Goal: Check status: Check status

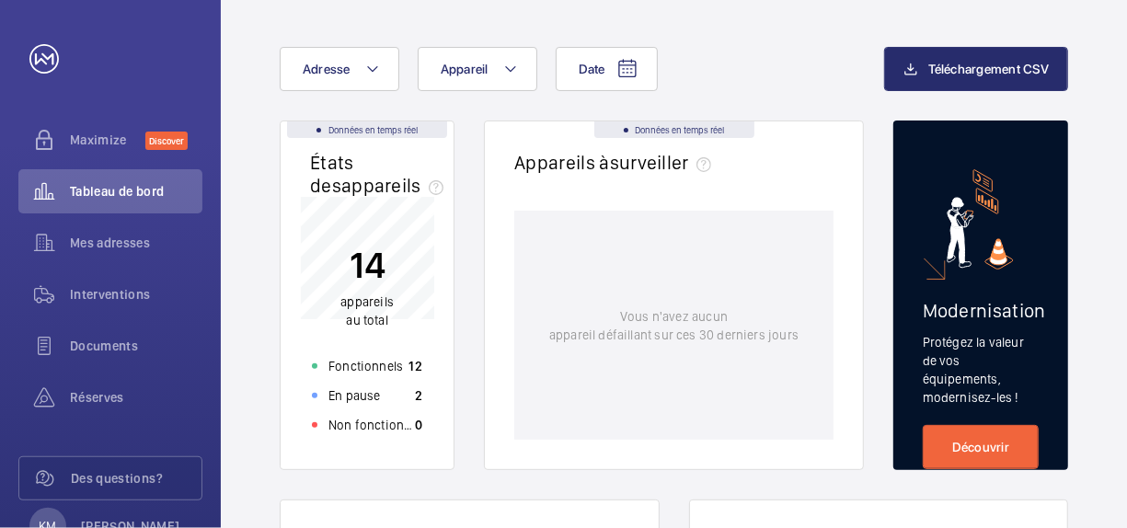
scroll to position [75, 0]
click at [121, 337] on span "Documents" at bounding box center [136, 346] width 132 height 18
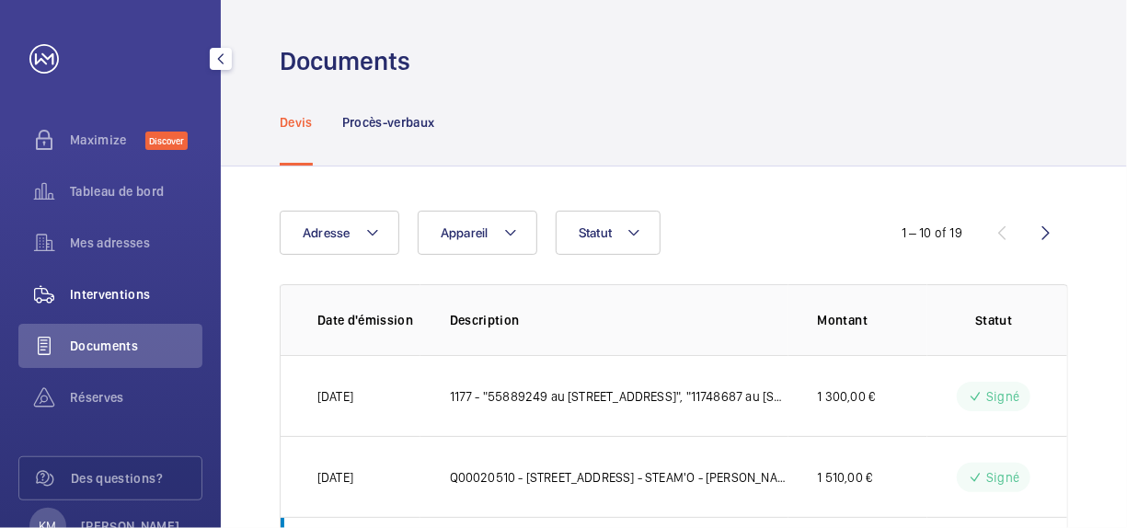
click at [133, 291] on span "Interventions" at bounding box center [136, 294] width 132 height 18
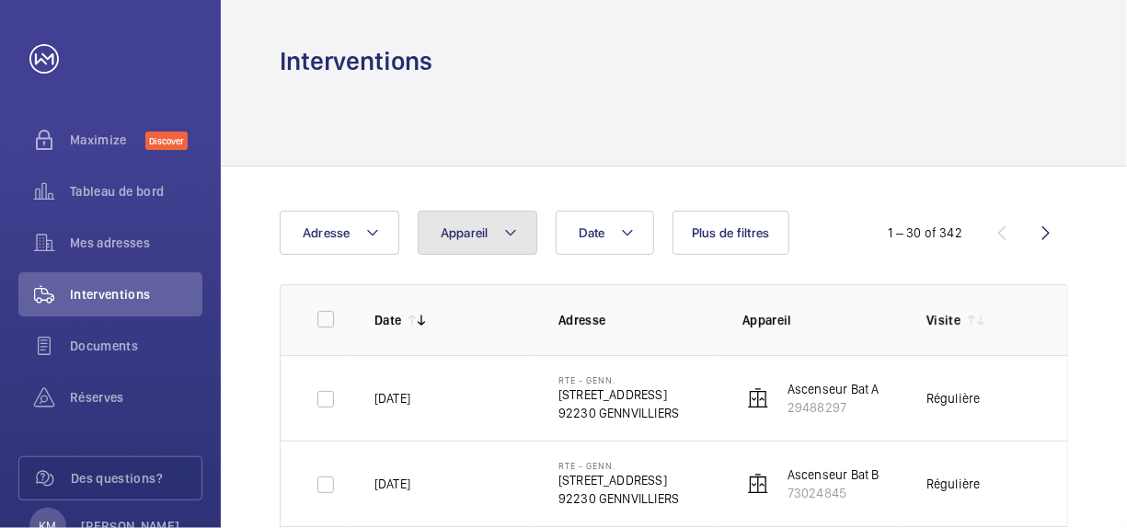
click at [500, 252] on button "Appareil" at bounding box center [478, 233] width 120 height 44
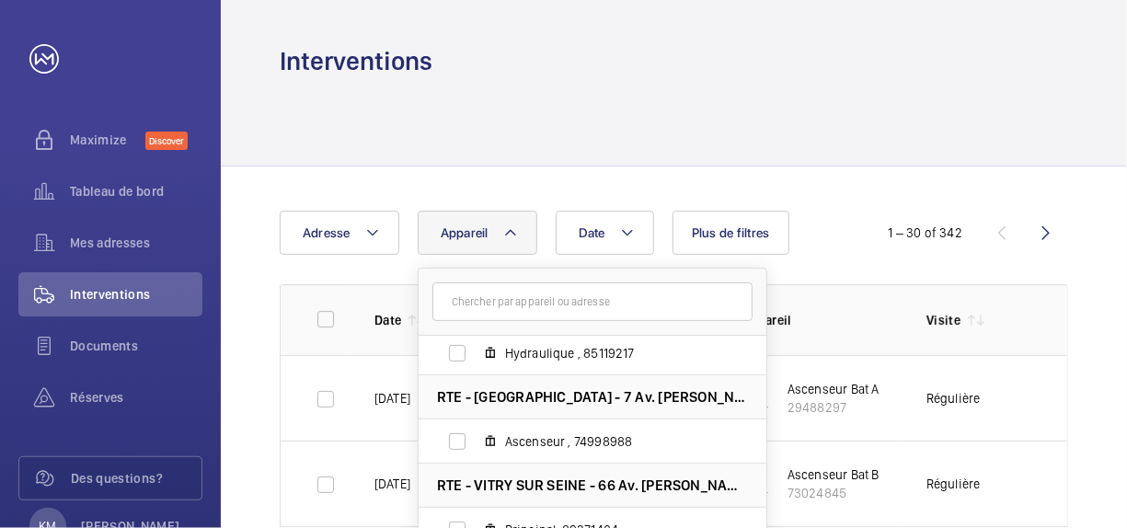
scroll to position [456, 0]
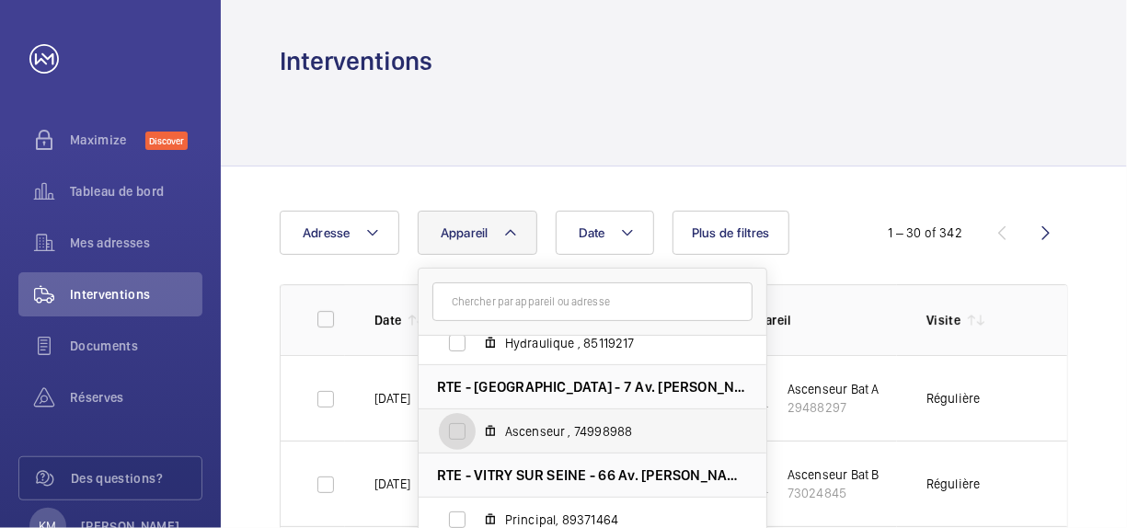
click at [453, 424] on input "Ascenseur , 74998988" at bounding box center [457, 431] width 37 height 37
checkbox input "true"
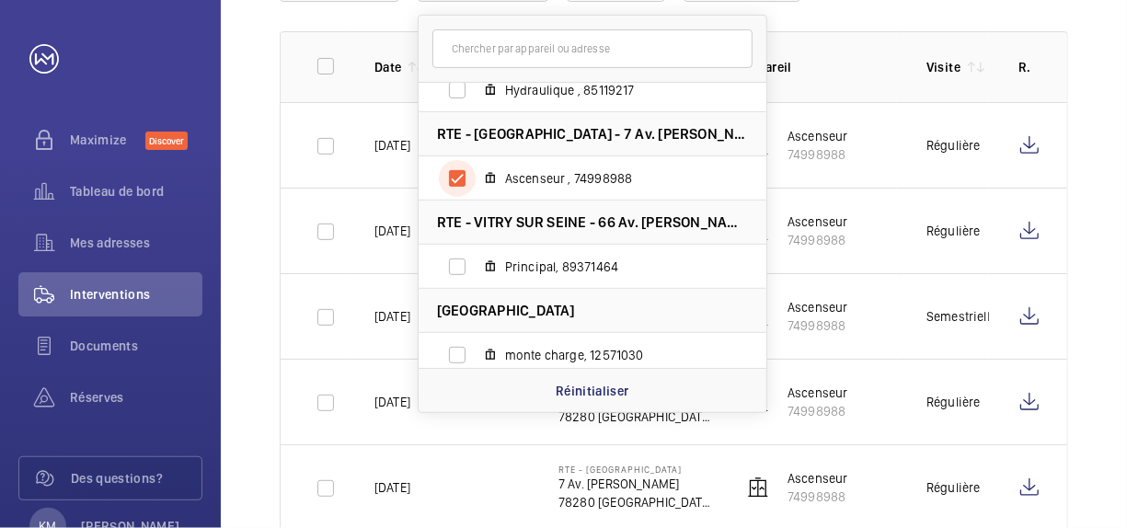
scroll to position [254, 0]
click at [1081, 224] on div "Date Adresse Appareil 1 RTE - GENN. - [STREET_ADDRESS] Ascenseur Bat A, 2948829…" at bounding box center [674, 415] width 906 height 1004
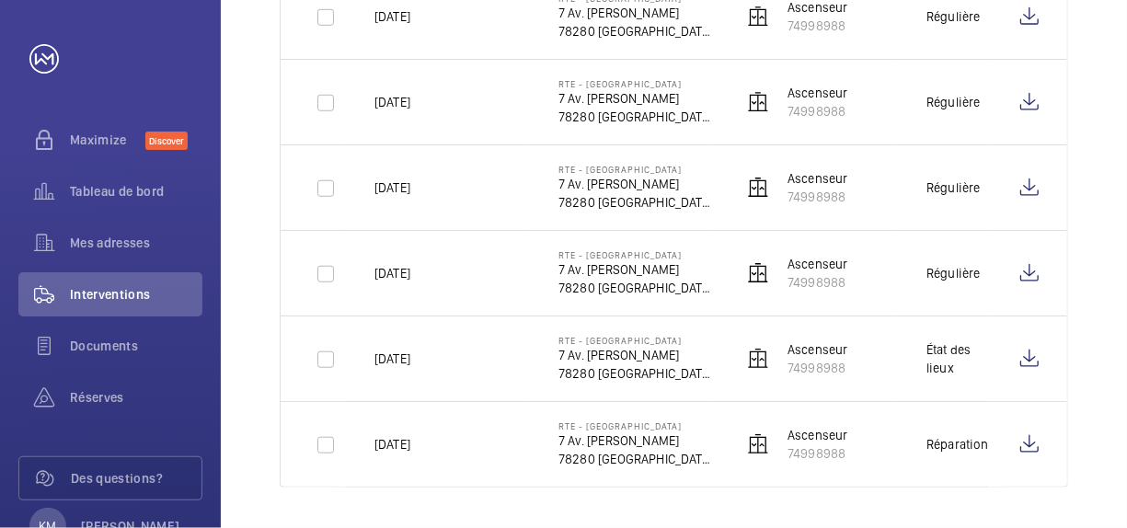
scroll to position [0, 0]
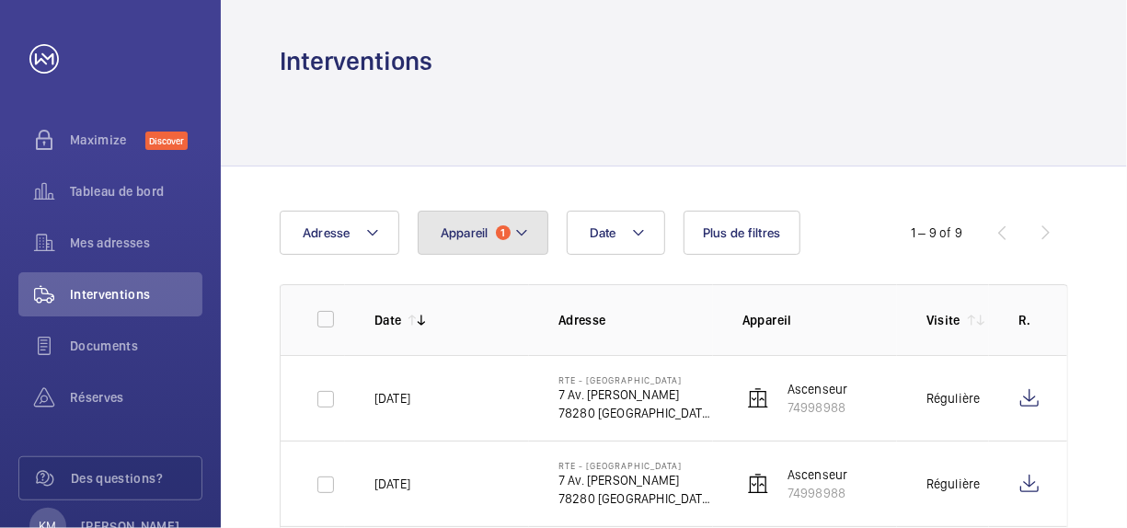
click at [510, 236] on button "Appareil 1" at bounding box center [483, 233] width 131 height 44
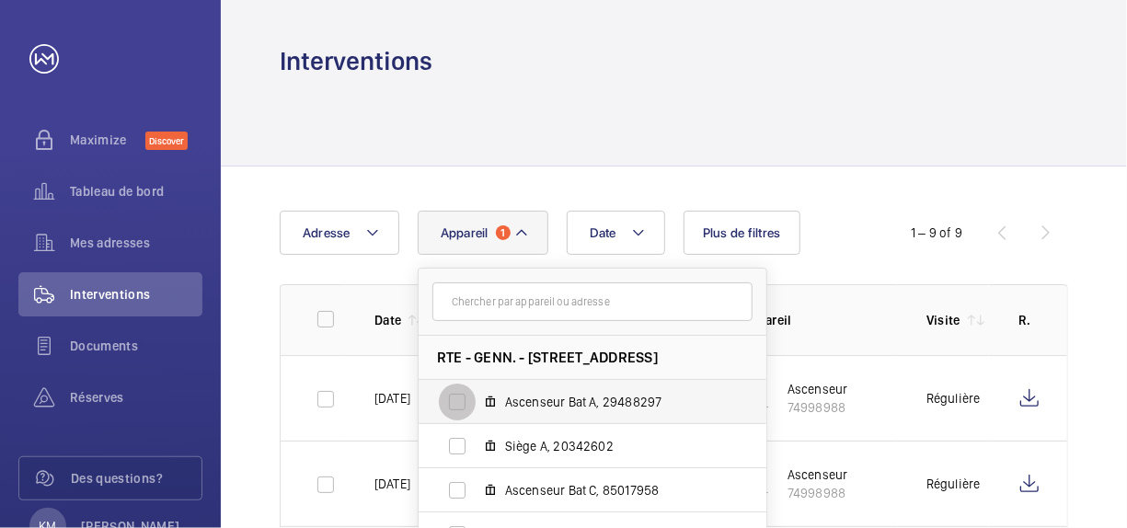
click at [461, 402] on input "Ascenseur Bat A, 29488297" at bounding box center [457, 402] width 37 height 37
checkbox input "true"
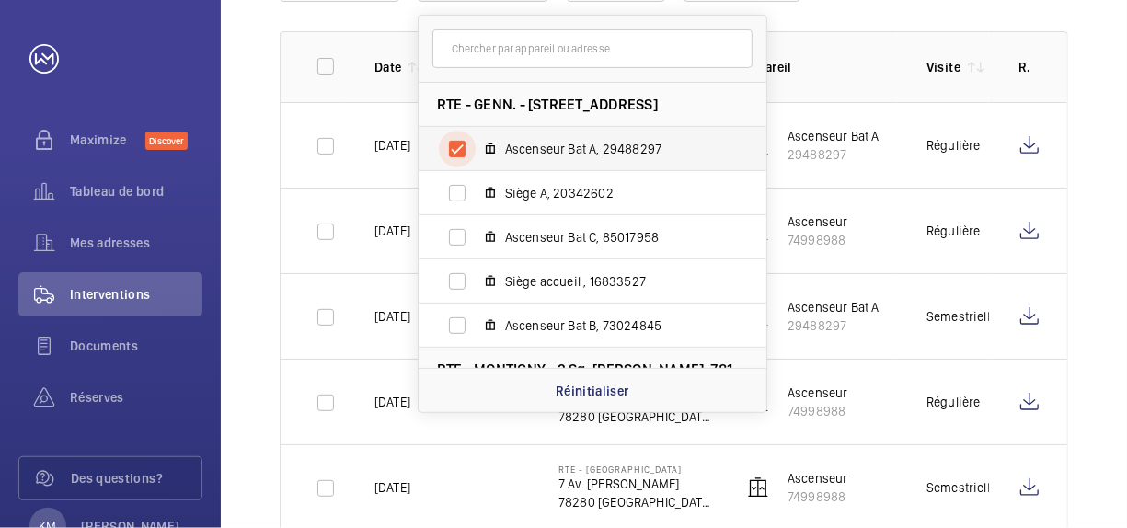
scroll to position [294, 0]
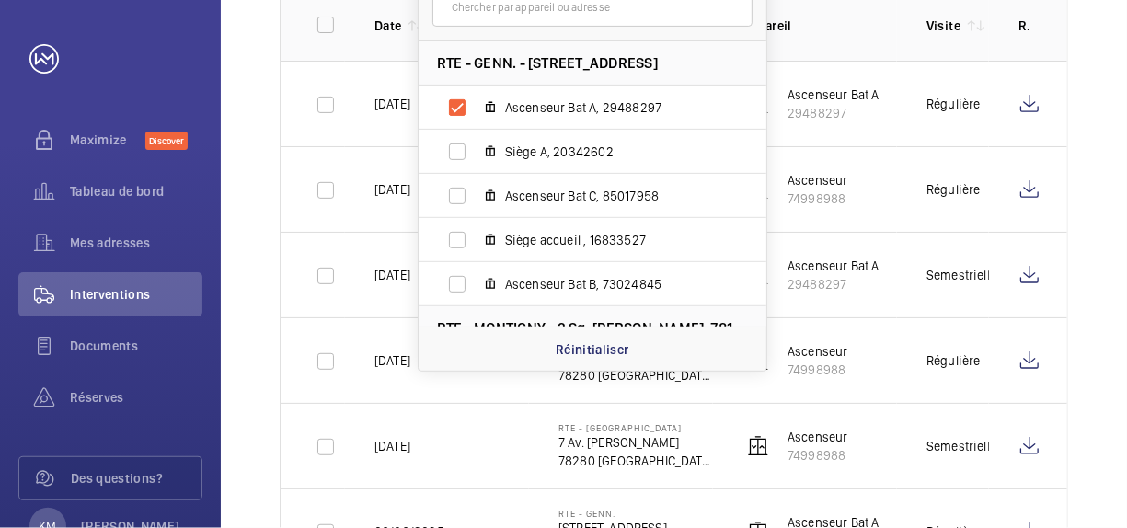
click at [949, 289] on td "Semestrielle" at bounding box center [943, 275] width 92 height 86
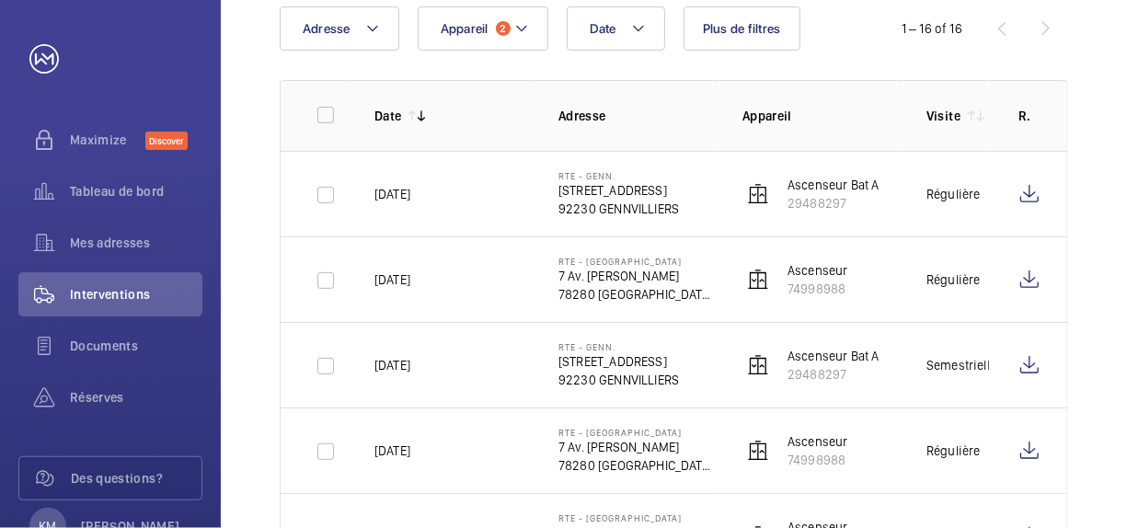
scroll to position [0, 0]
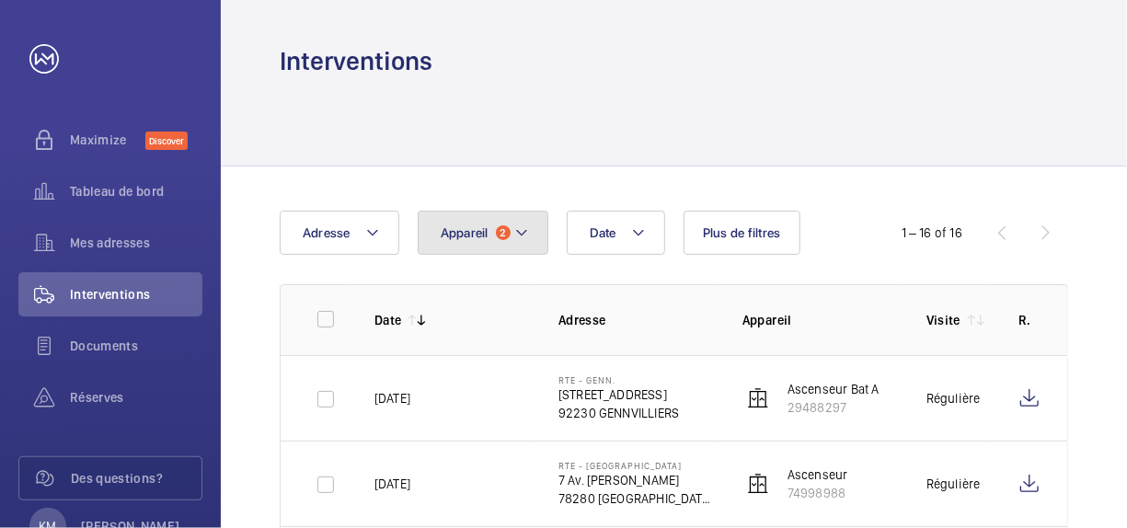
click at [523, 247] on button "Appareil 2" at bounding box center [483, 233] width 131 height 44
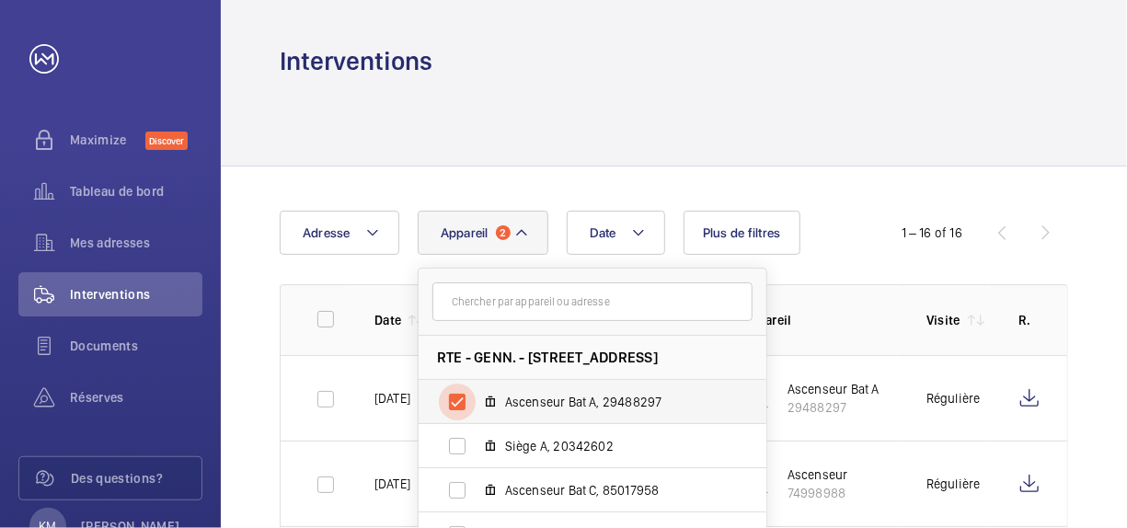
click at [457, 400] on input "Ascenseur Bat A, 29488297" at bounding box center [457, 402] width 37 height 37
checkbox input "false"
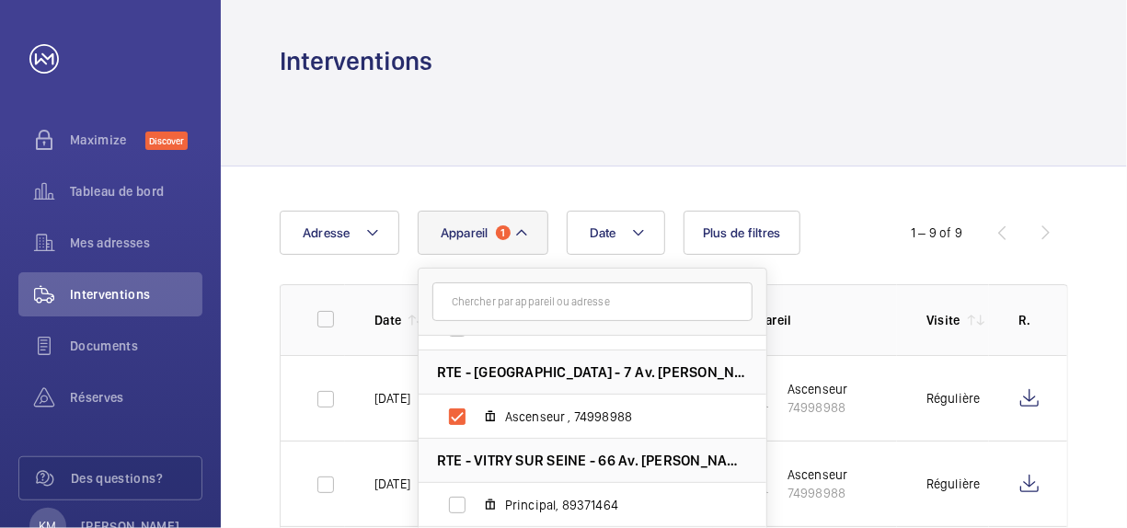
scroll to position [470, 0]
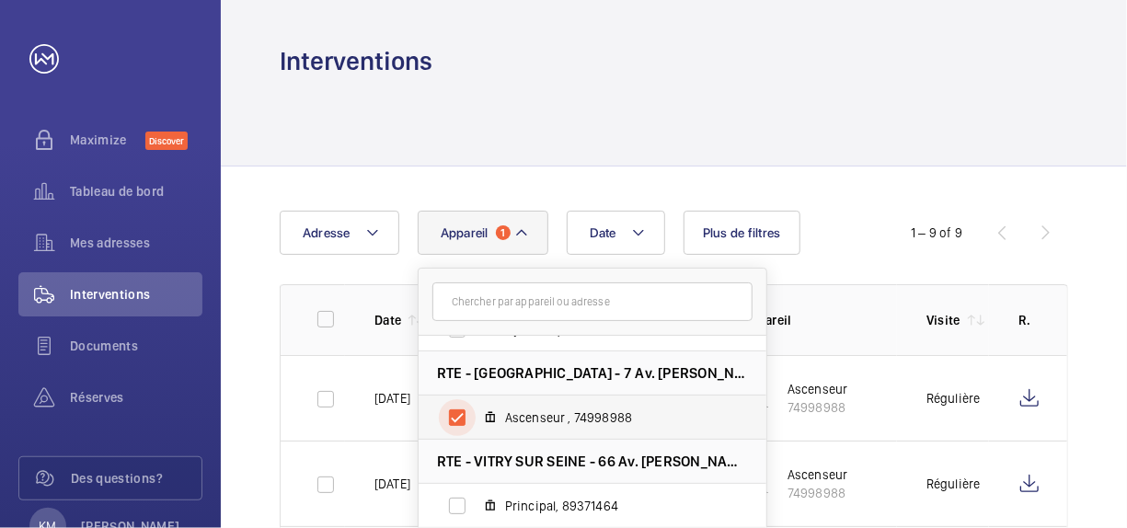
click at [463, 415] on input "Ascenseur , 74998988" at bounding box center [457, 417] width 37 height 37
checkbox input "false"
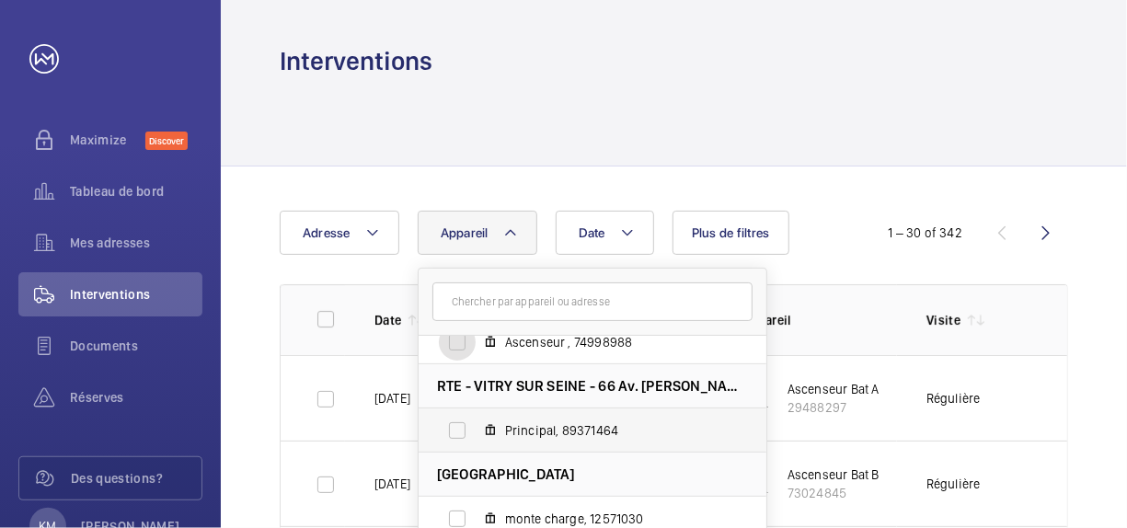
scroll to position [551, 0]
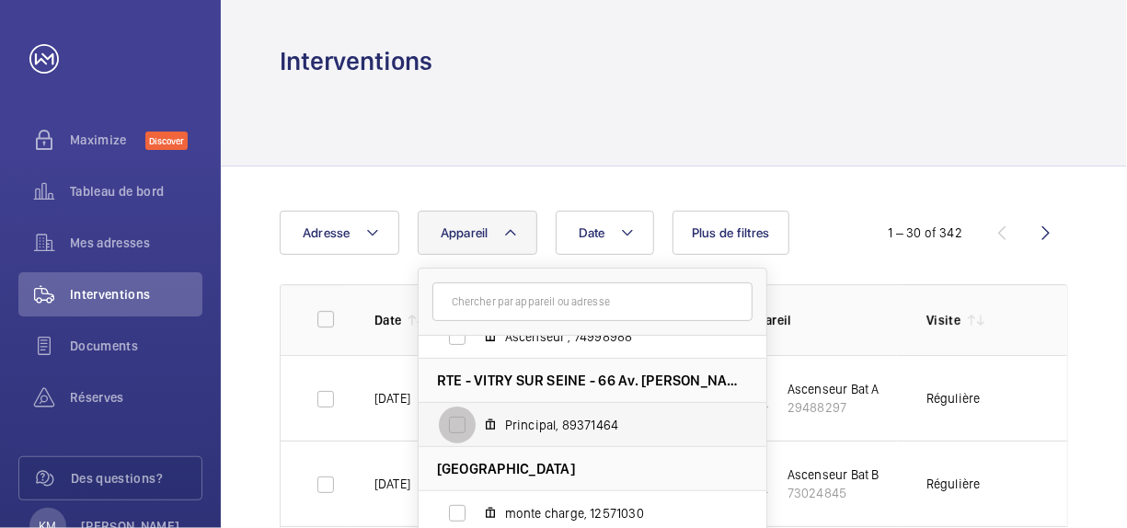
click at [452, 422] on input "Principal, 89371464" at bounding box center [457, 425] width 37 height 37
checkbox input "true"
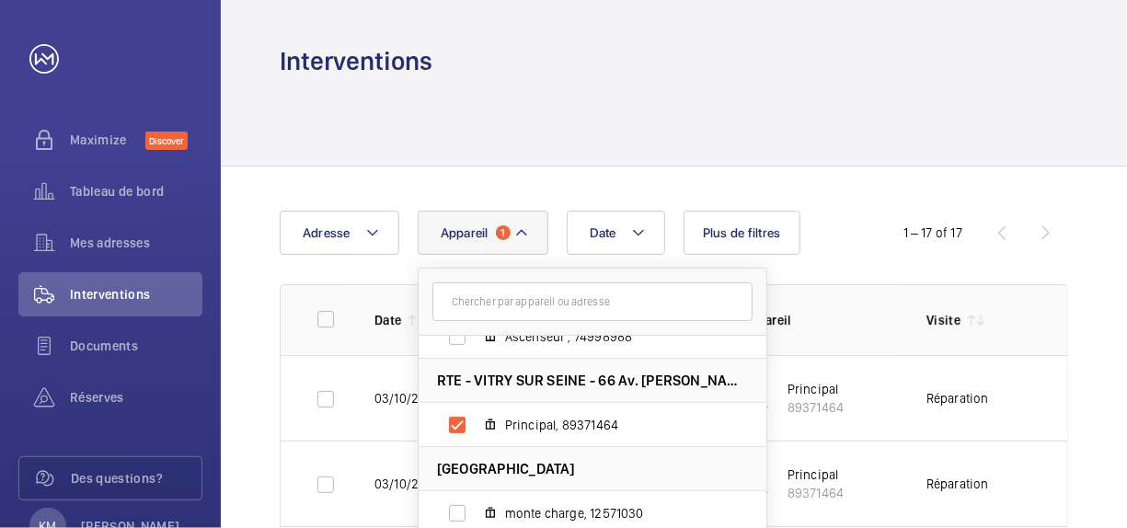
click at [853, 131] on div at bounding box center [674, 121] width 788 height 87
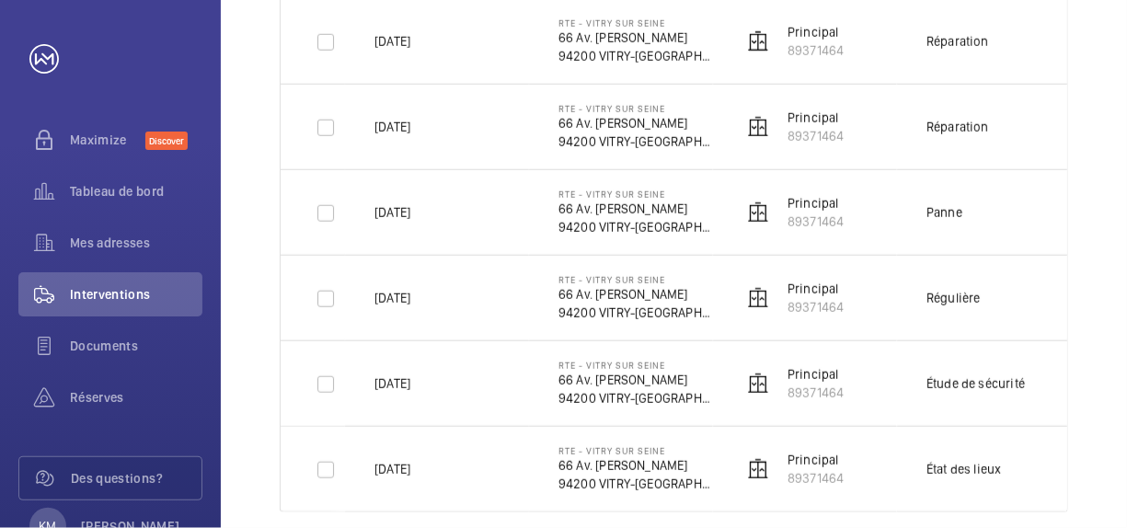
scroll to position [1321, 0]
